Goal: Book appointment/travel/reservation

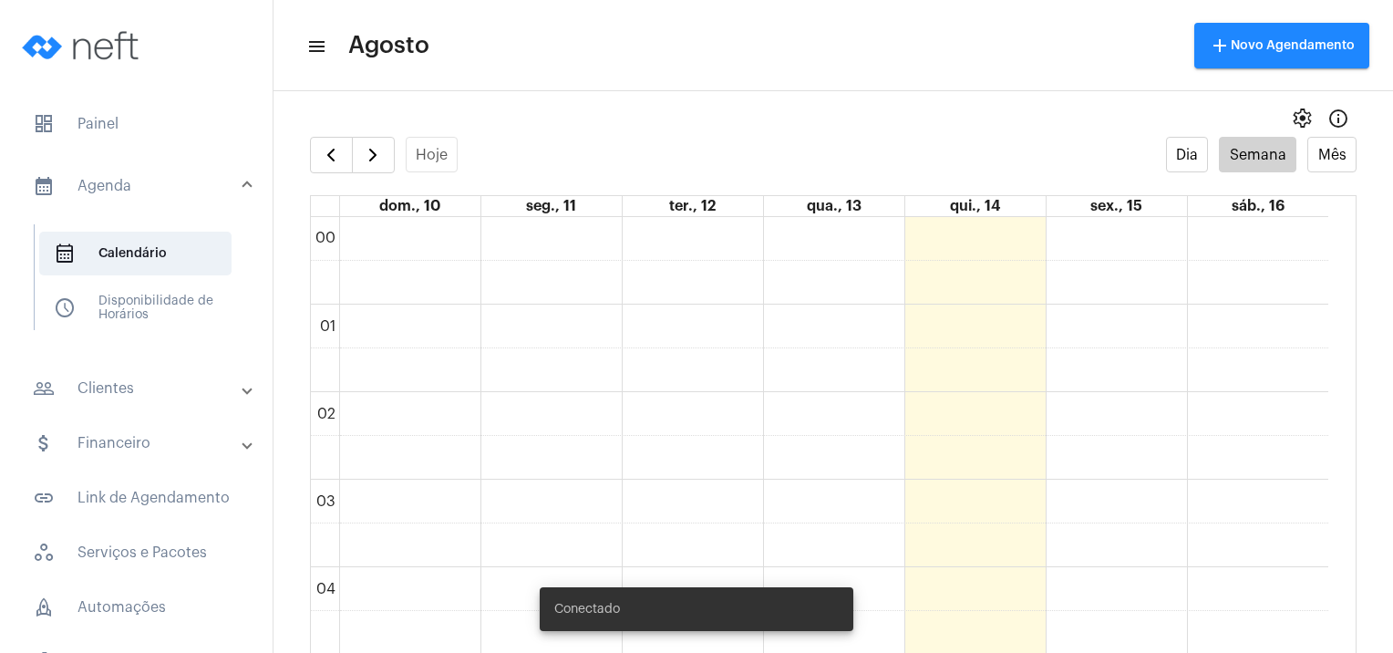
scroll to position [1626, 0]
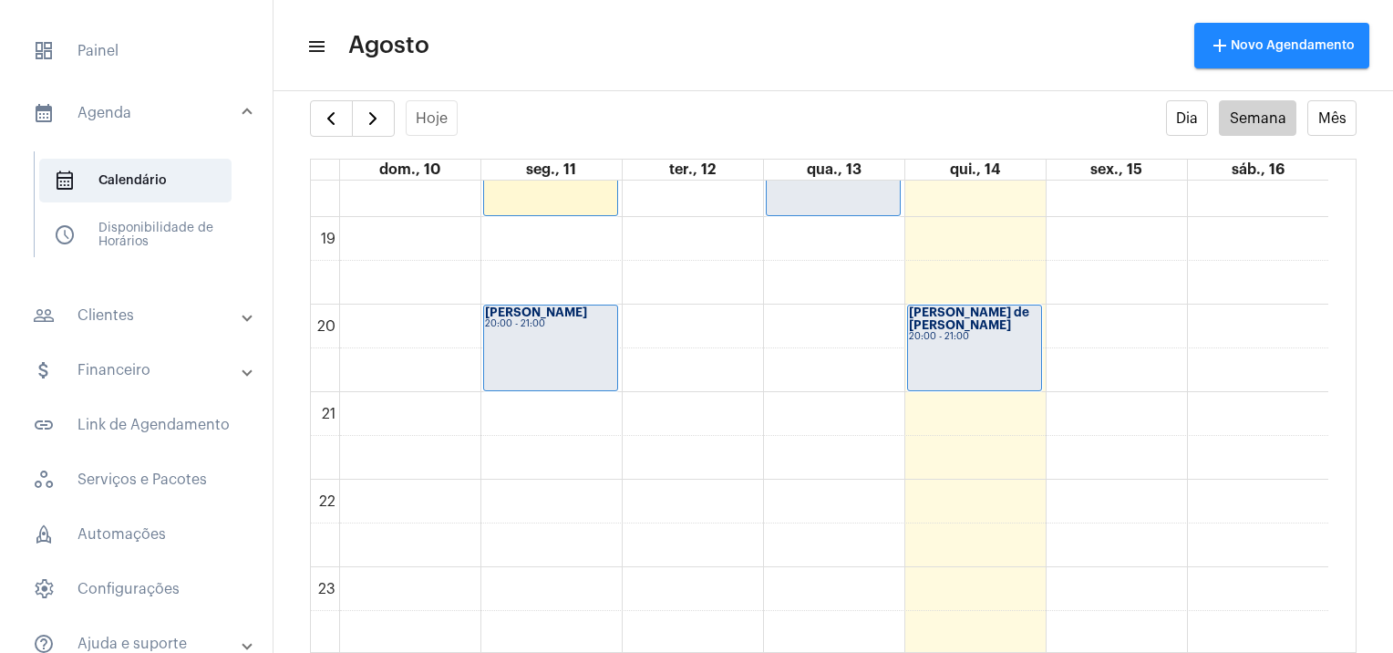
click at [1191, 301] on td at bounding box center [833, 283] width 989 height 44
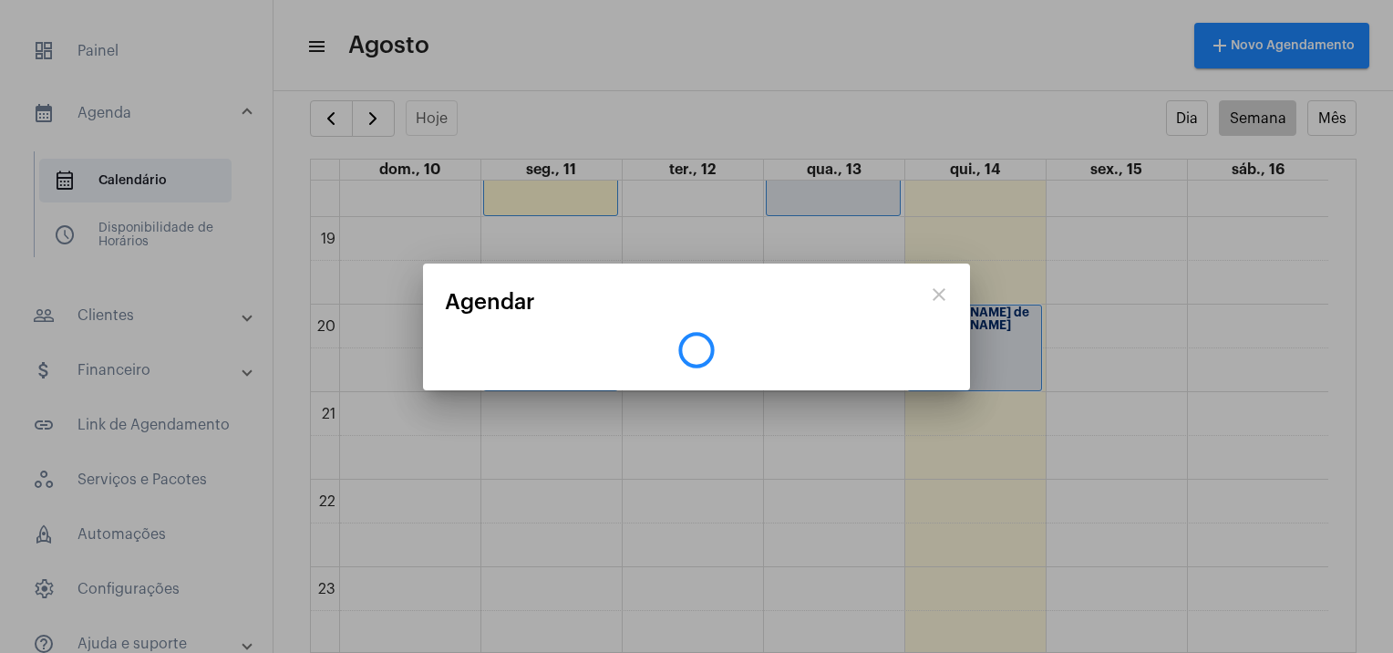
scroll to position [997, 0]
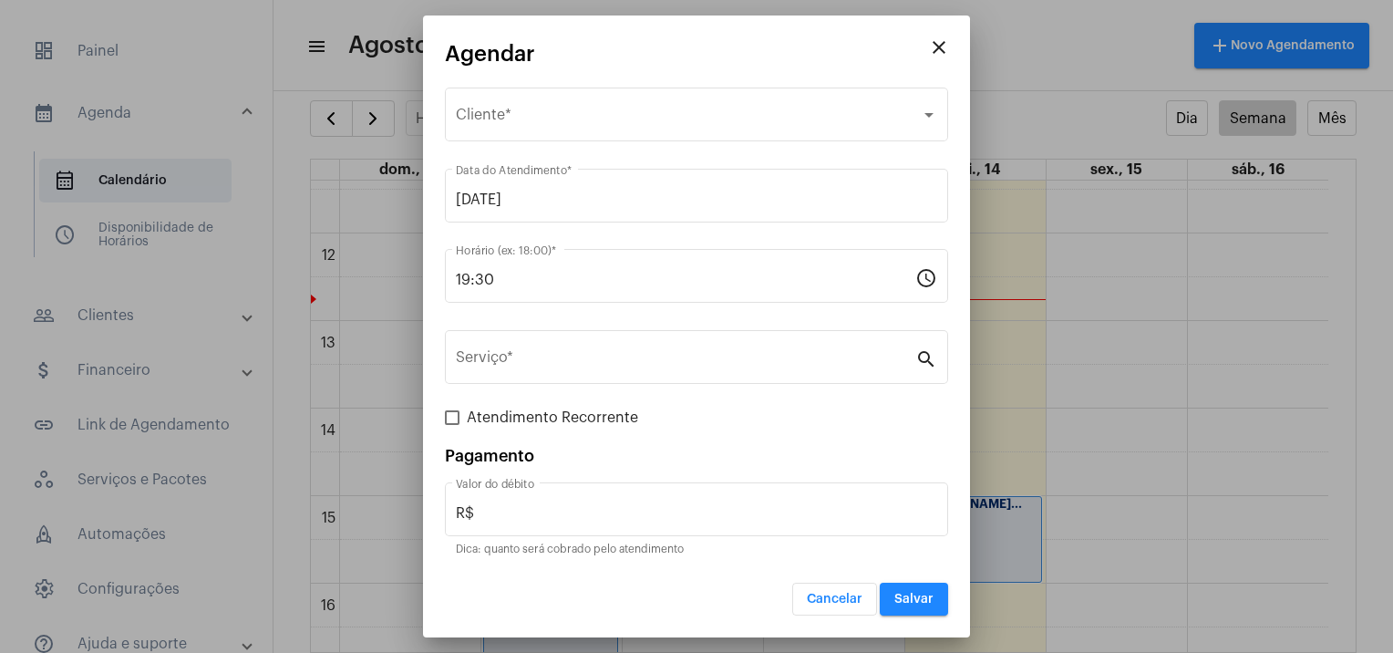
click at [932, 60] on button "close" at bounding box center [939, 46] width 36 height 36
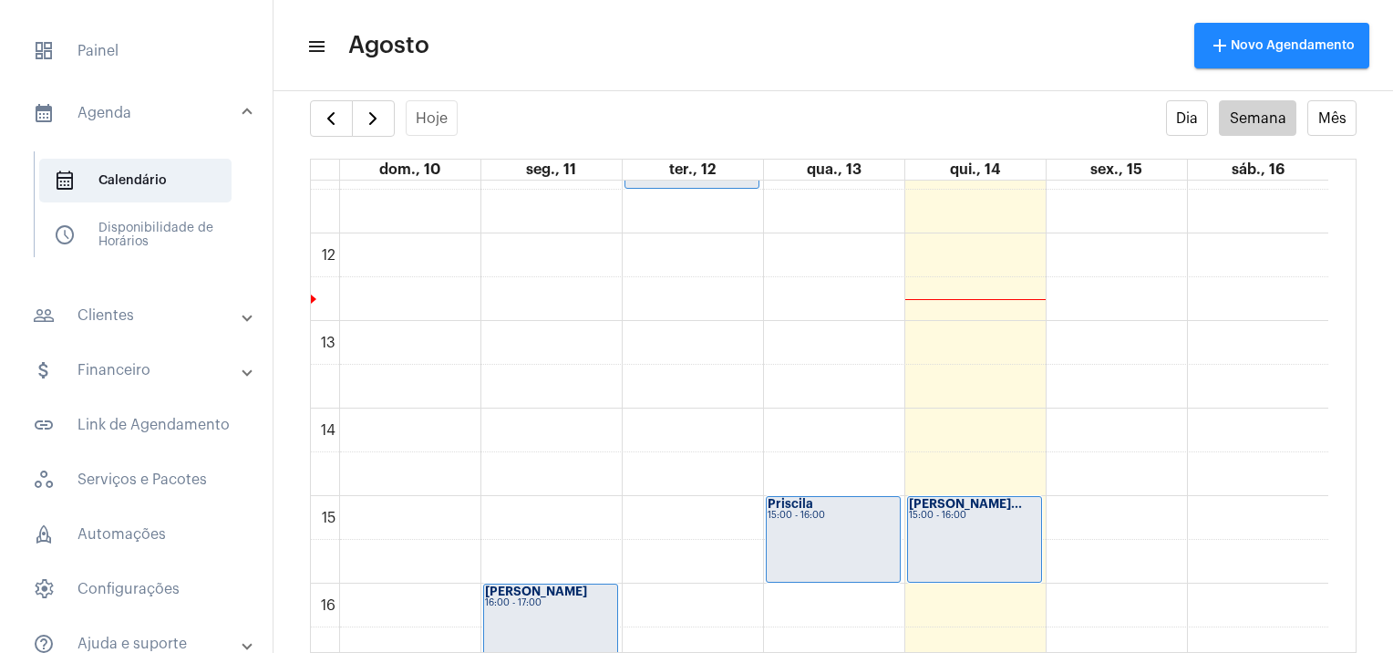
click at [1076, 216] on td at bounding box center [833, 212] width 989 height 44
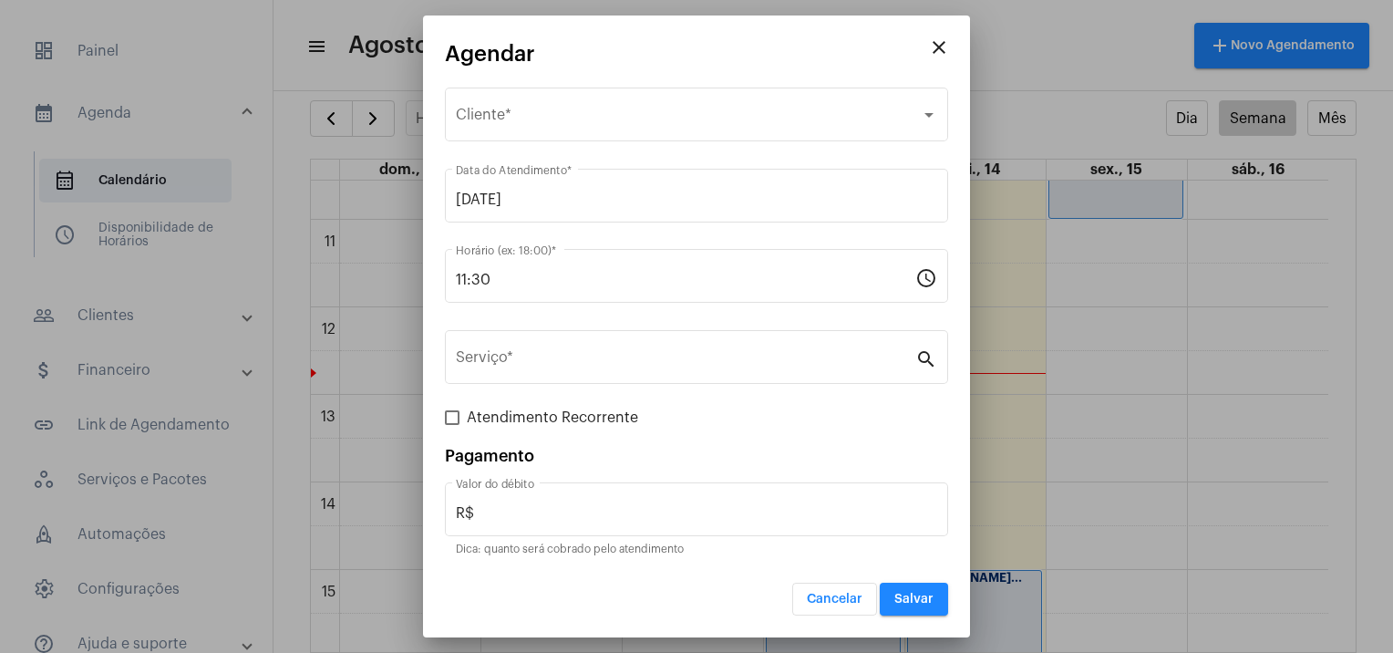
scroll to position [882, 0]
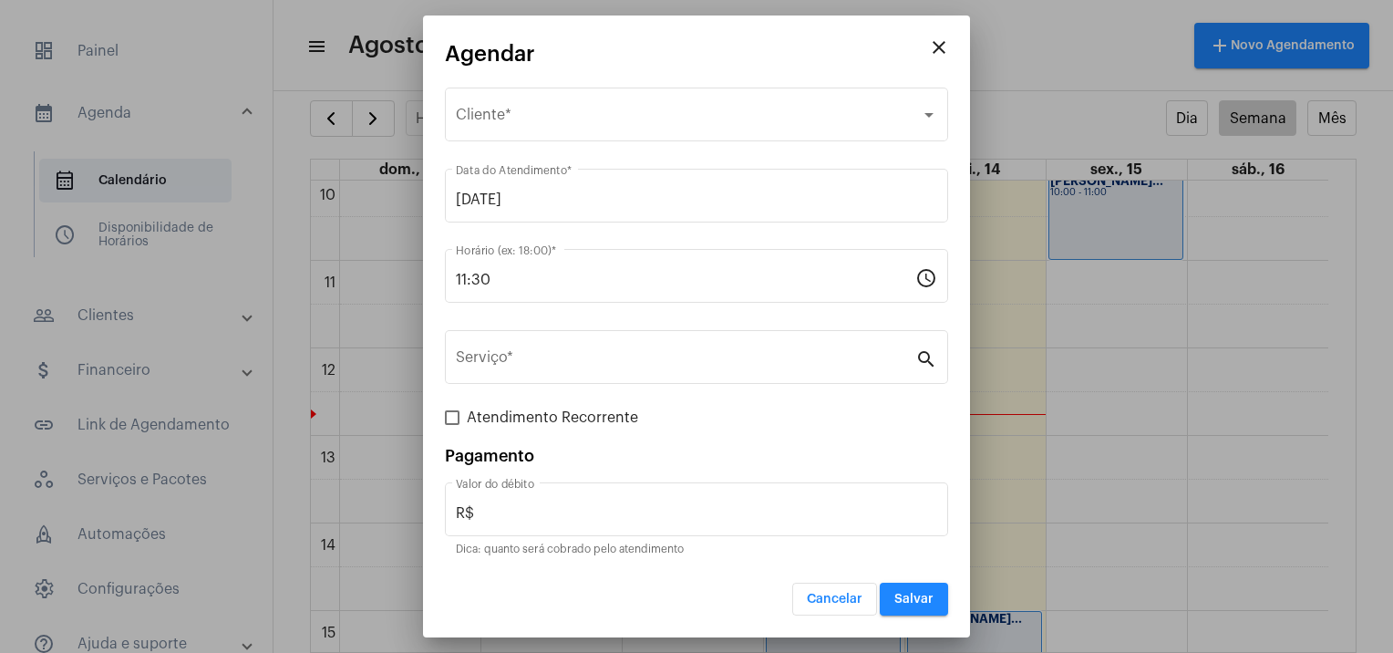
click at [954, 65] on mat-dialog-container "close Agendar Selecione o Cliente Cliente * [DATE] Data do Atendimento * 11:30 …" at bounding box center [696, 326] width 547 height 622
click at [940, 40] on mat-icon "close" at bounding box center [939, 47] width 22 height 22
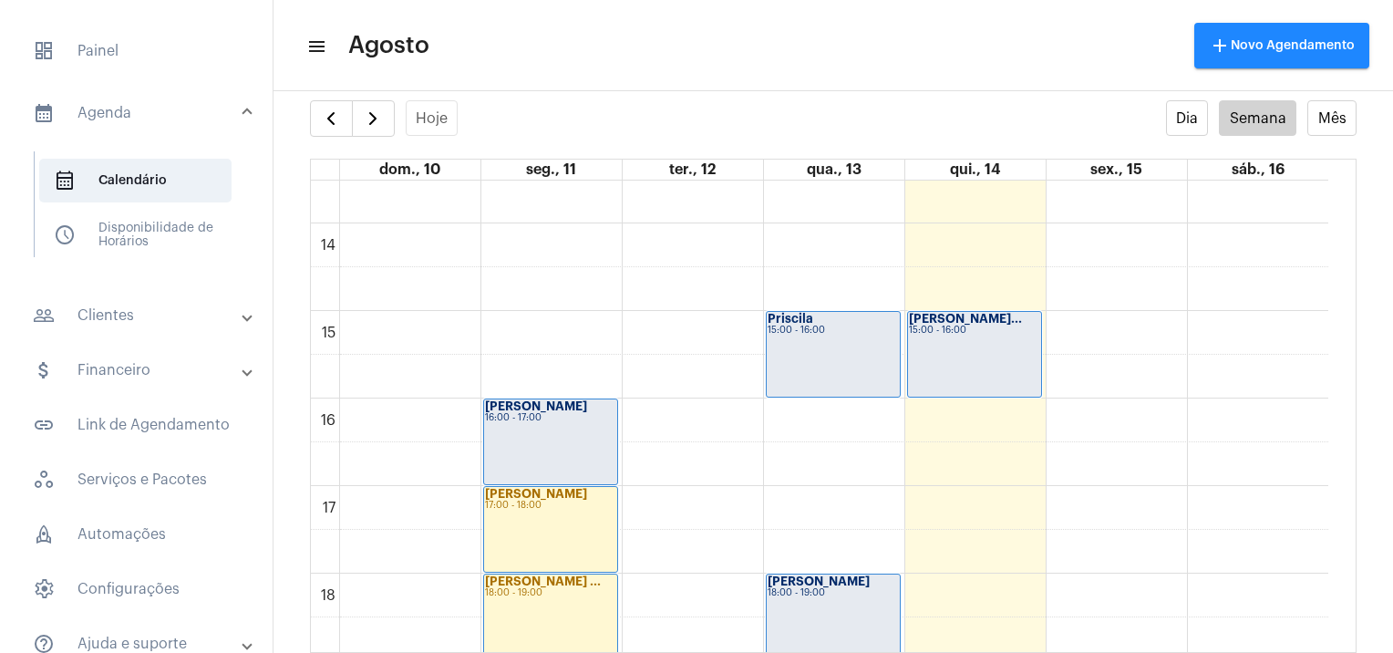
scroll to position [1179, 0]
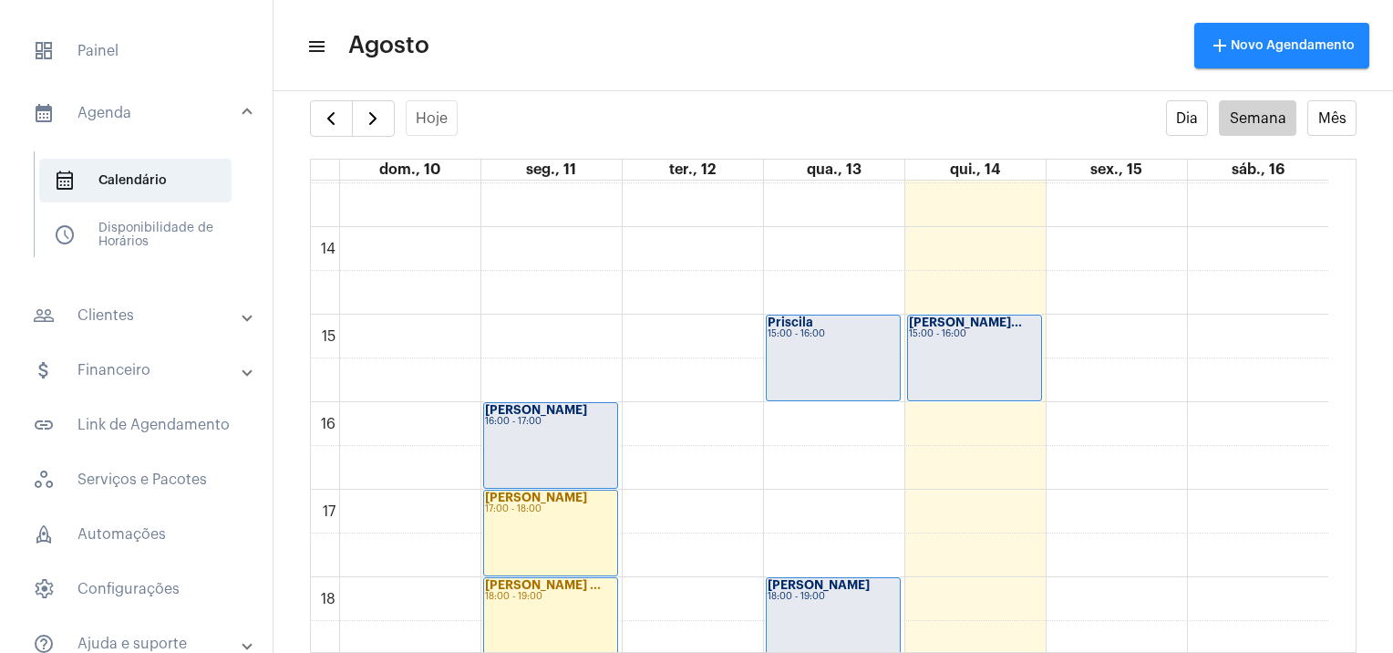
click at [927, 421] on td at bounding box center [833, 424] width 989 height 44
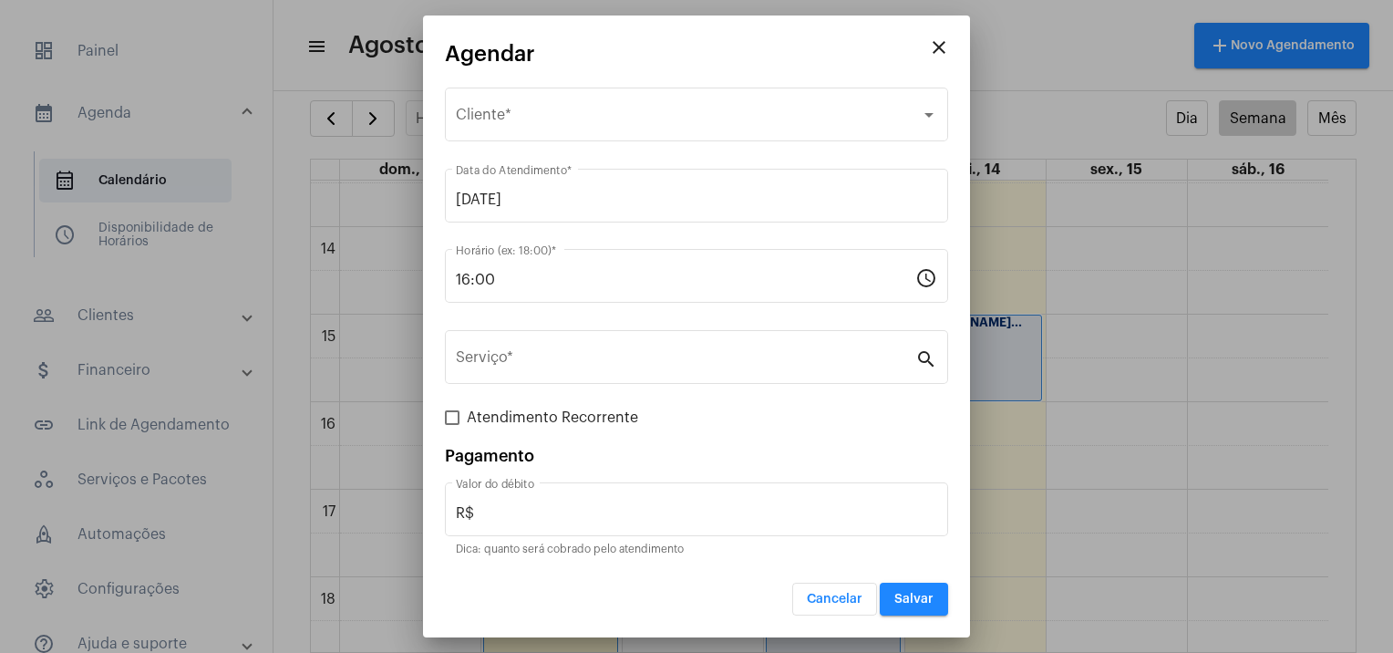
click at [934, 44] on mat-icon "close" at bounding box center [939, 47] width 22 height 22
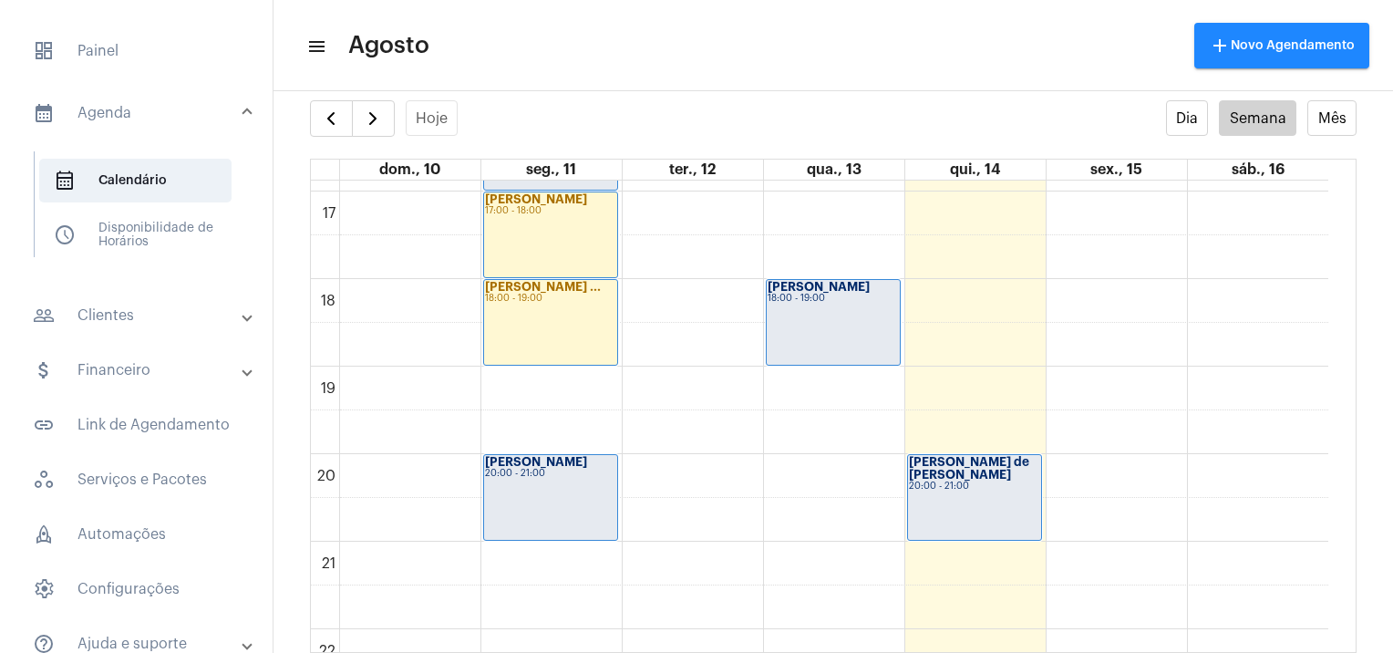
scroll to position [1473, 0]
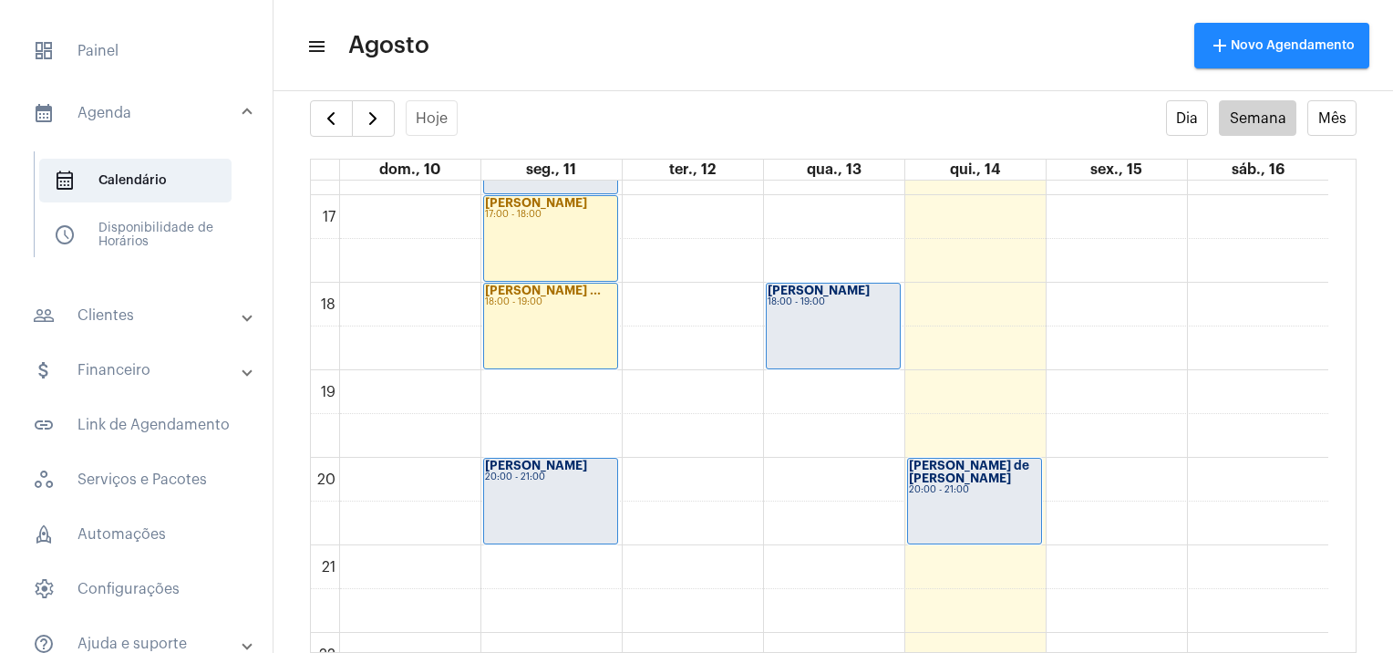
click at [994, 335] on td at bounding box center [833, 348] width 989 height 44
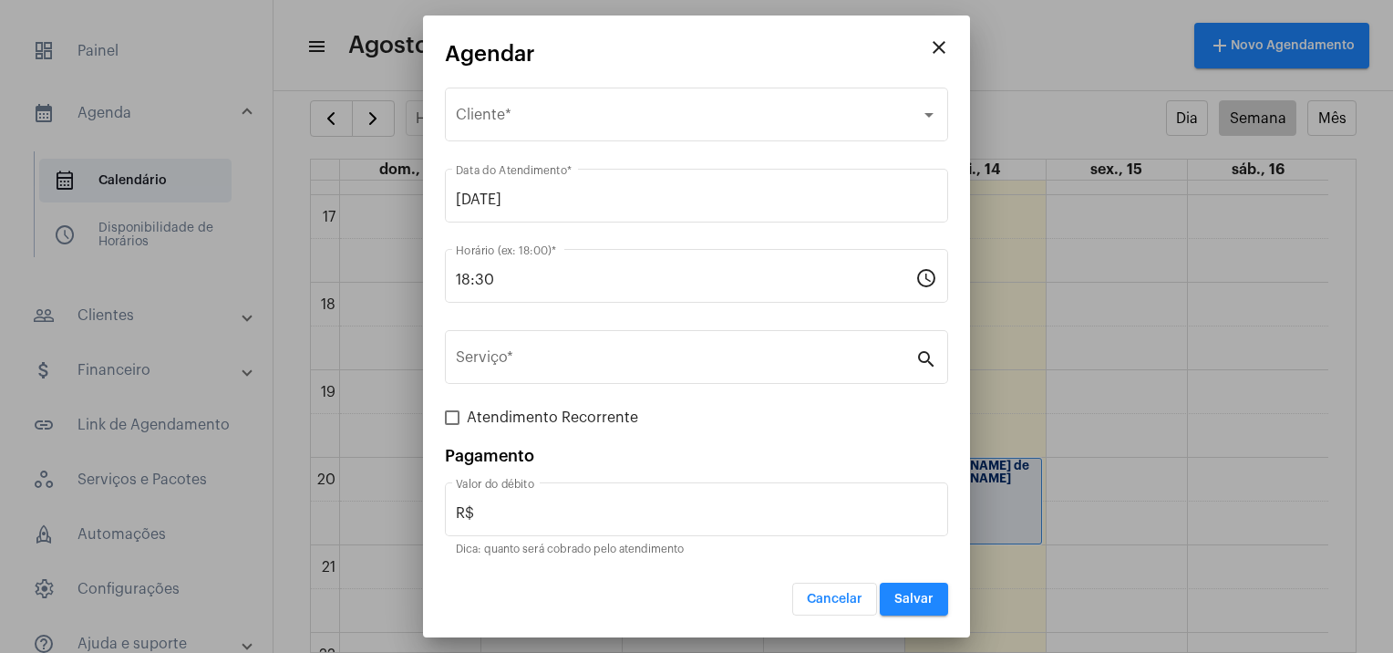
click at [942, 49] on mat-icon "close" at bounding box center [939, 47] width 22 height 22
